Goal: Transaction & Acquisition: Purchase product/service

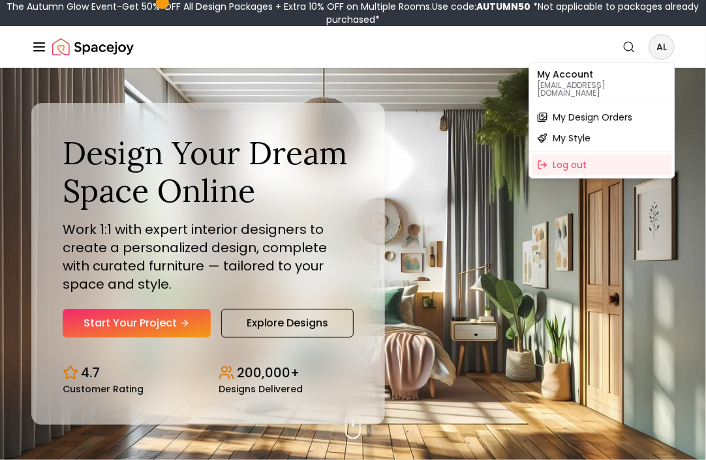
click at [587, 111] on span "My Design Orders" at bounding box center [592, 117] width 80 height 13
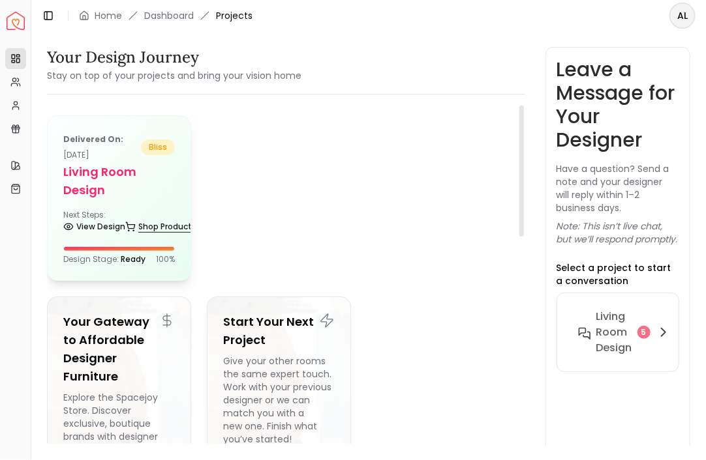
click at [151, 228] on link "Shop Products" at bounding box center [160, 227] width 71 height 18
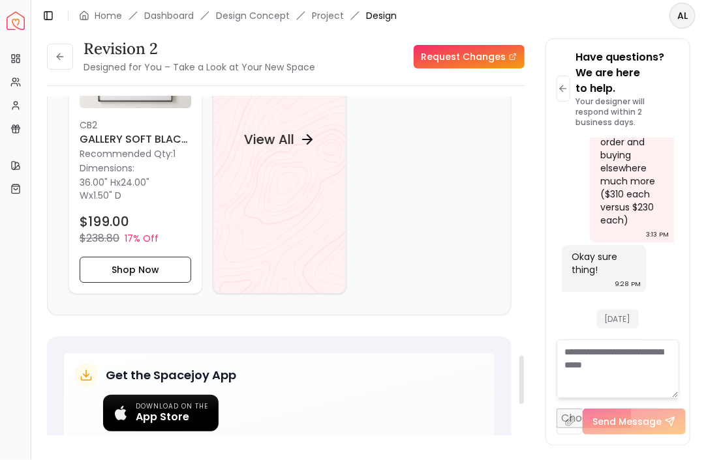
scroll to position [1726, 0]
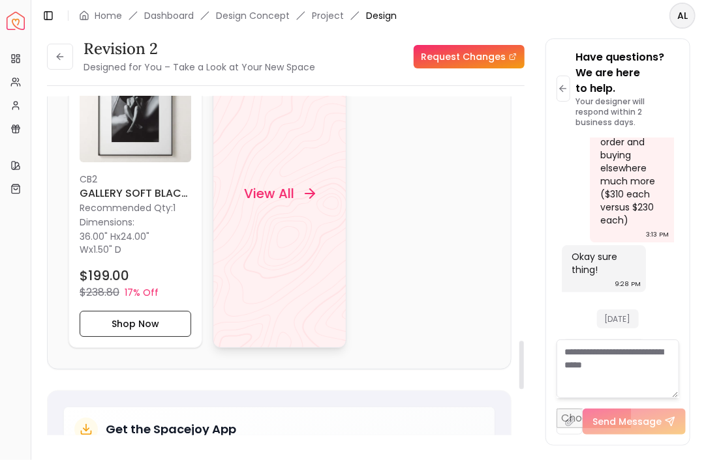
click at [285, 192] on h4 "View All" at bounding box center [268, 194] width 50 height 18
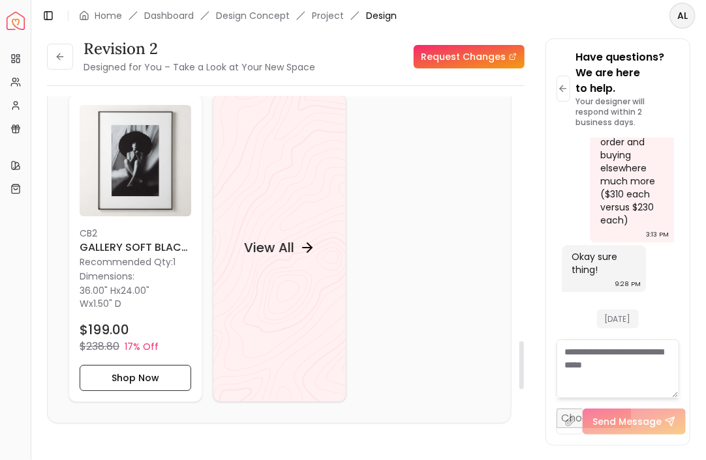
scroll to position [1814, 0]
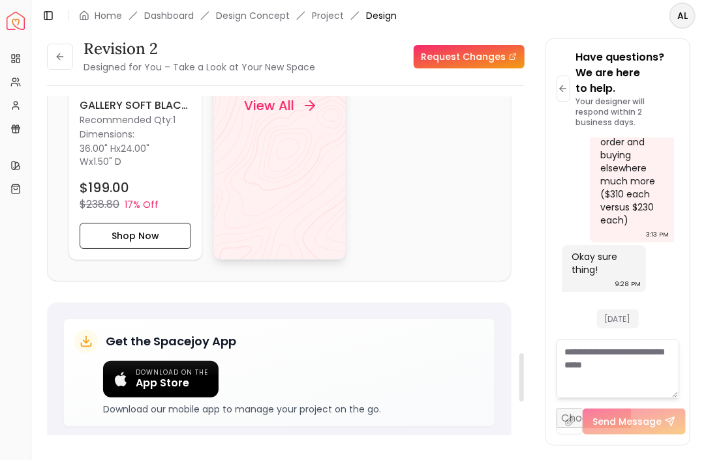
click at [305, 101] on icon at bounding box center [309, 106] width 16 height 16
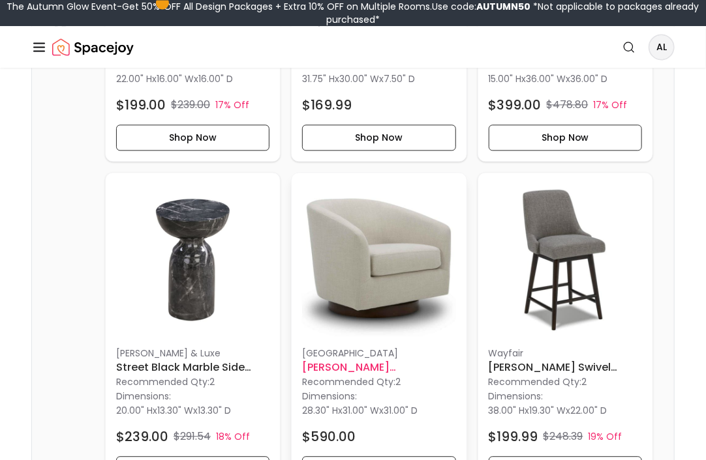
scroll to position [916, 0]
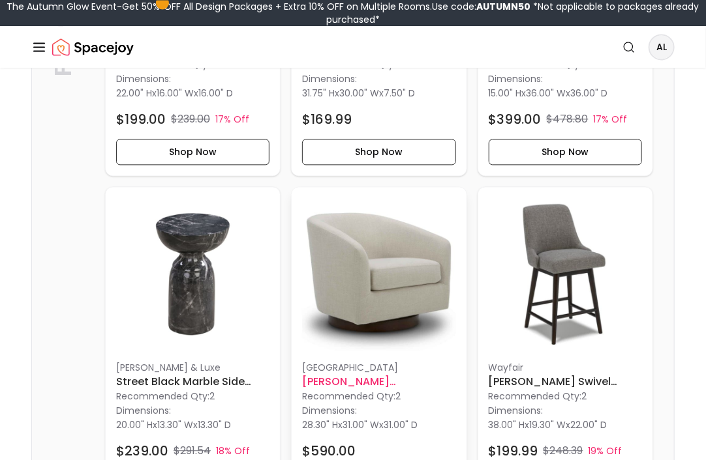
click at [354, 387] on h6 "Bennett Upholstered Swivel Barrel Chair" at bounding box center [378, 382] width 153 height 16
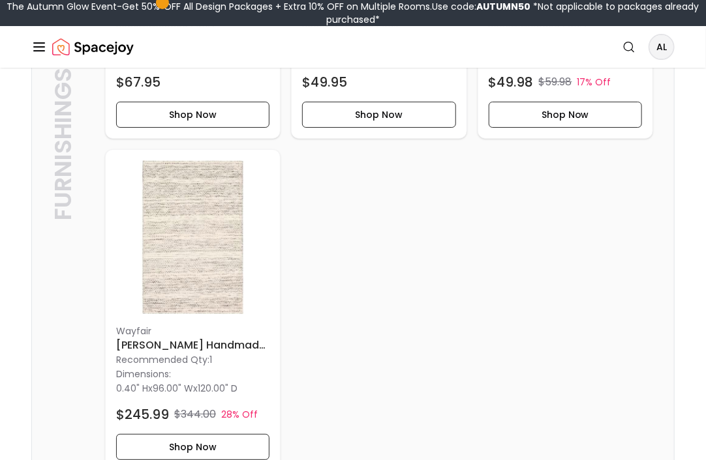
scroll to position [1690, 0]
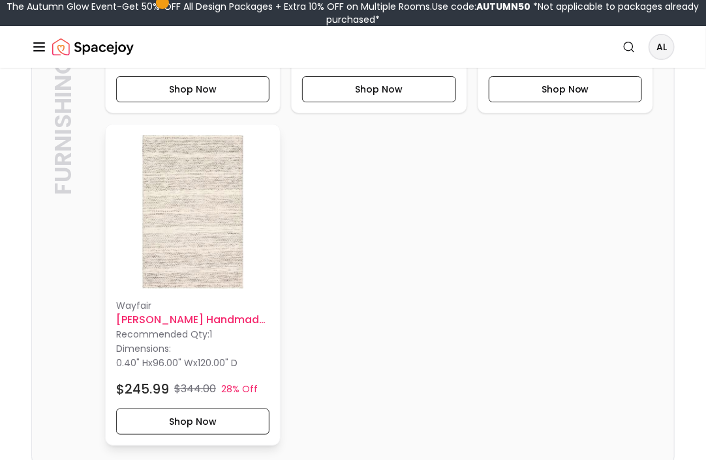
click at [183, 321] on h6 "Sylvie Chevron Handmade Cream Black Area Rug-8'x10'" at bounding box center [192, 320] width 153 height 16
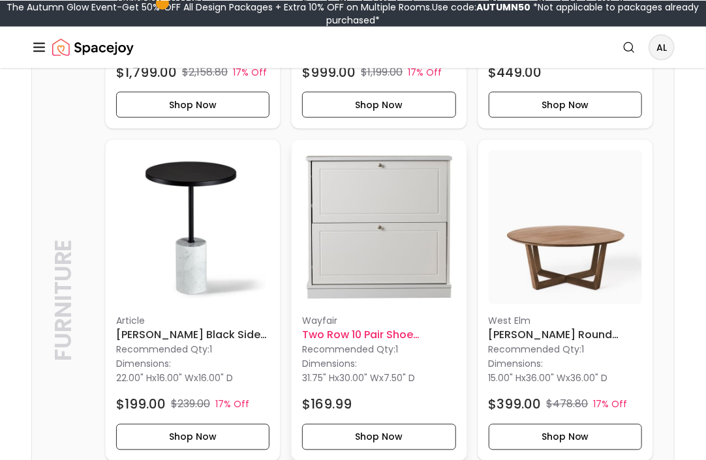
scroll to position [634, 0]
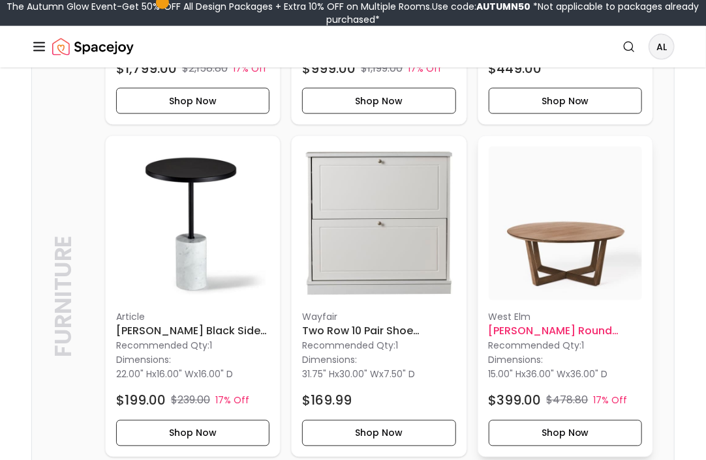
click at [526, 334] on h6 "Stowe Round Coffee Table 36"" at bounding box center [564, 332] width 153 height 16
